Goal: Task Accomplishment & Management: Use online tool/utility

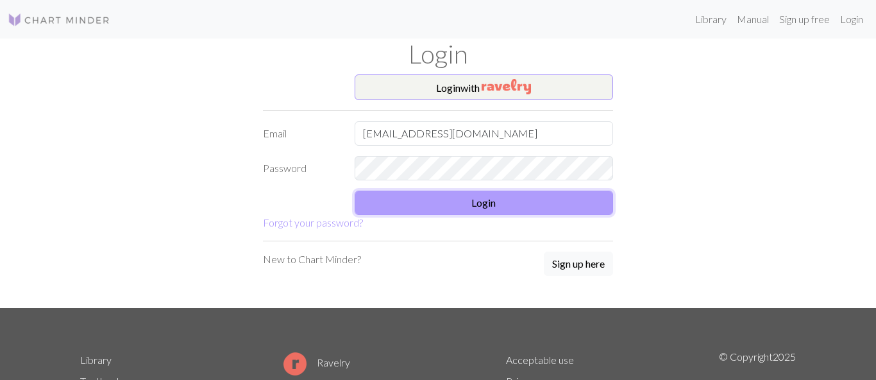
click at [447, 215] on button "Login" at bounding box center [484, 202] width 259 height 24
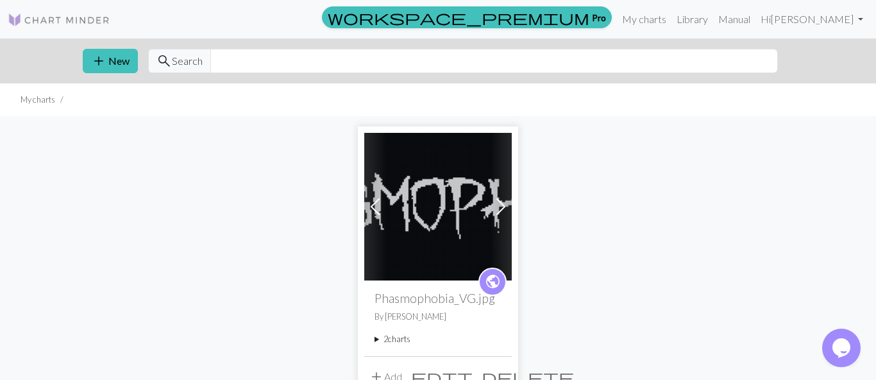
scroll to position [10, 0]
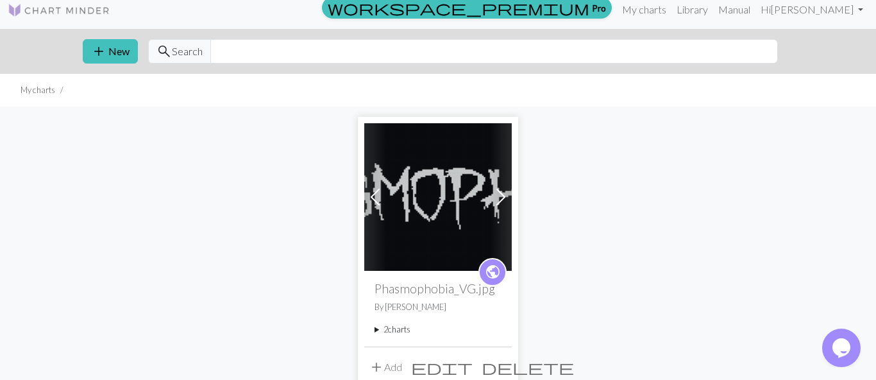
click at [432, 186] on img at bounding box center [437, 196] width 147 height 147
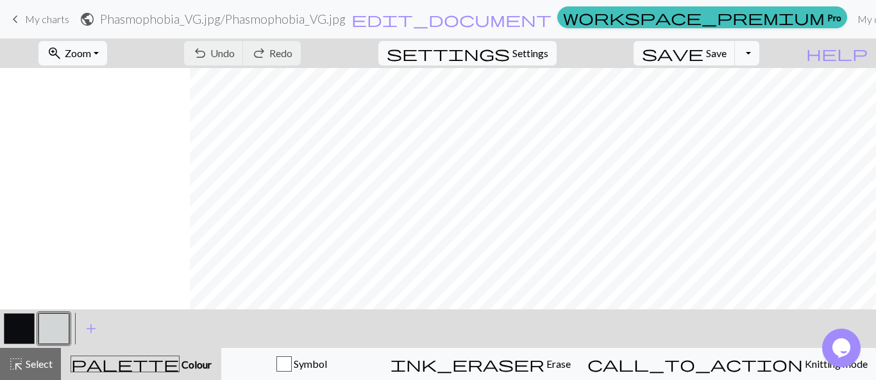
scroll to position [786, 739]
click at [536, 53] on span "Settings" at bounding box center [530, 53] width 36 height 15
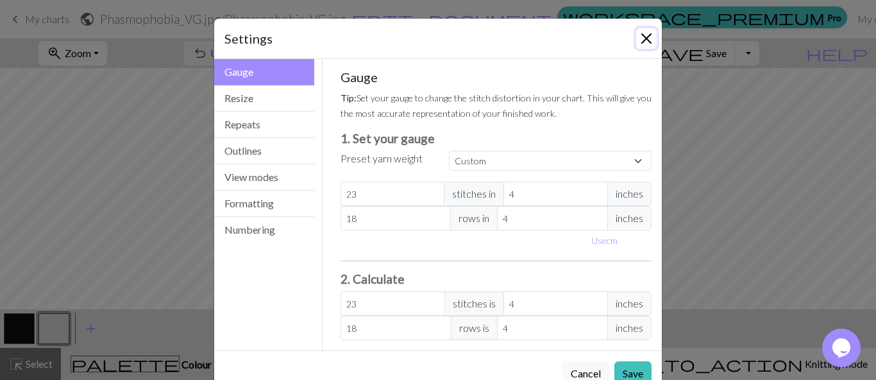
click at [637, 35] on button "Close" at bounding box center [646, 38] width 21 height 21
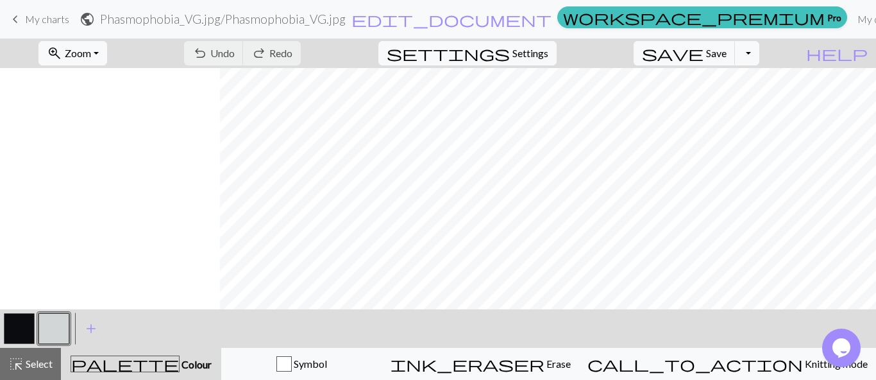
scroll to position [786, 953]
click at [91, 47] on span "Zoom" at bounding box center [78, 53] width 26 height 12
click at [100, 176] on button "100%" at bounding box center [89, 174] width 101 height 21
click at [91, 50] on span "Zoom" at bounding box center [78, 53] width 26 height 12
click at [89, 149] on button "50%" at bounding box center [89, 154] width 101 height 21
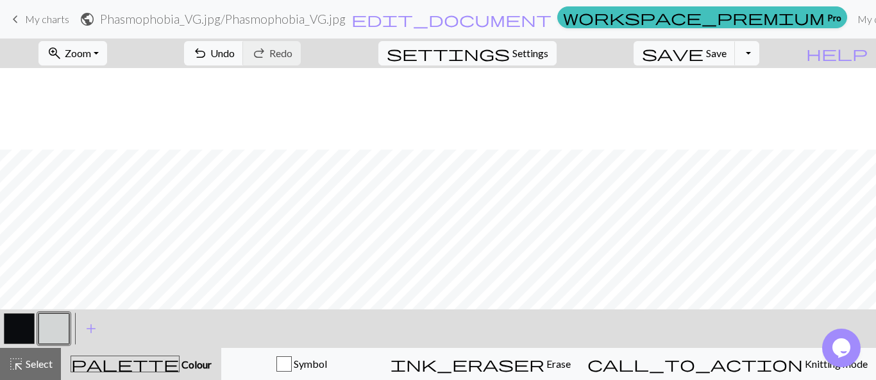
scroll to position [414, 980]
click at [725, 54] on button "save Save Save" at bounding box center [684, 53] width 102 height 24
